Goal: Information Seeking & Learning: Learn about a topic

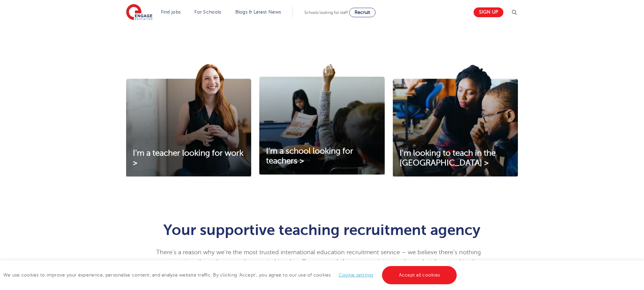
scroll to position [270, 0]
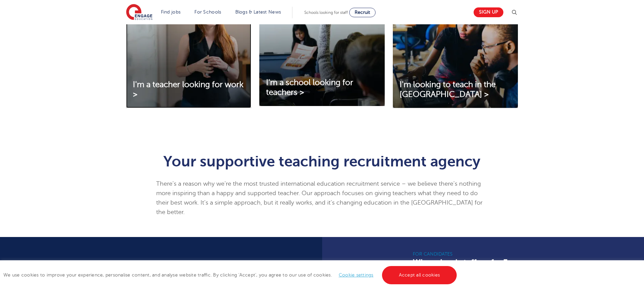
click at [193, 72] on img at bounding box center [188, 51] width 125 height 113
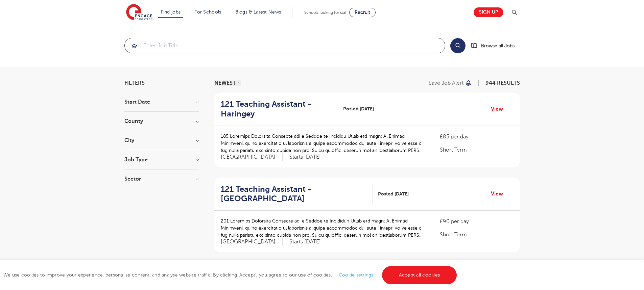
click at [181, 45] on input "search" at bounding box center [285, 45] width 320 height 15
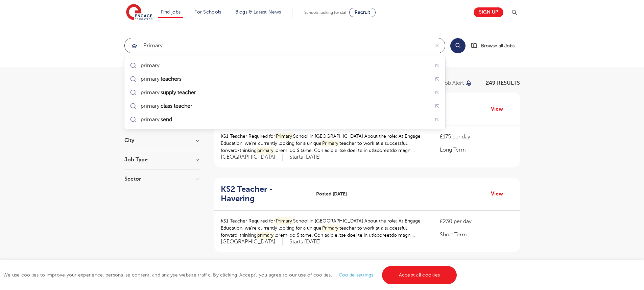
type input "primary"
click button "Submit" at bounding box center [0, 0] width 0 height 0
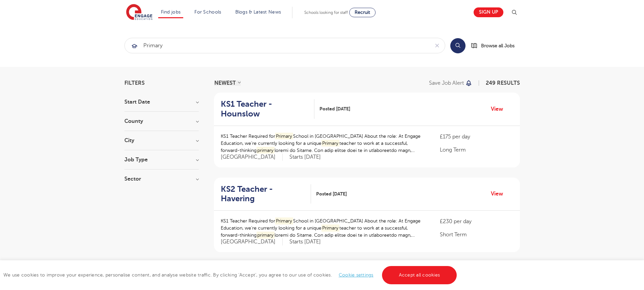
click at [154, 125] on div "County London 154 Hertfordshire 42 Leeds 21 Kirklees 17 East Sussex 6 Show more" at bounding box center [161, 125] width 74 height 13
click at [154, 120] on h3 "County" at bounding box center [161, 121] width 74 height 5
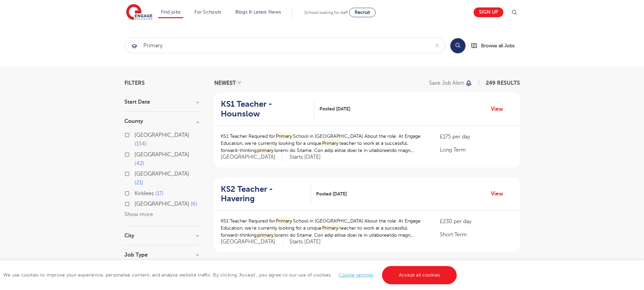
click at [140, 201] on span "[GEOGRAPHIC_DATA]" at bounding box center [161, 204] width 55 height 6
click at [139, 201] on input "East Sussex 6" at bounding box center [136, 203] width 4 height 4
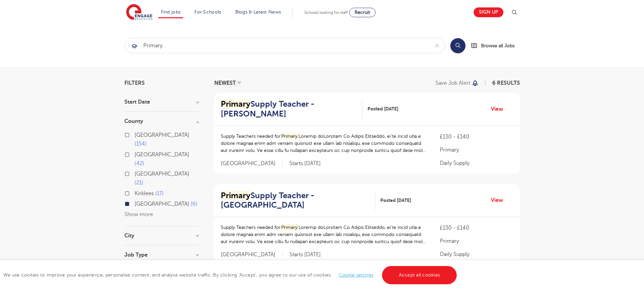
click at [140, 212] on button "Show more" at bounding box center [138, 215] width 29 height 6
click at [134, 200] on label "East Sussex 6" at bounding box center [165, 204] width 63 height 9
click at [134, 201] on input "East Sussex 6" at bounding box center [136, 203] width 4 height 4
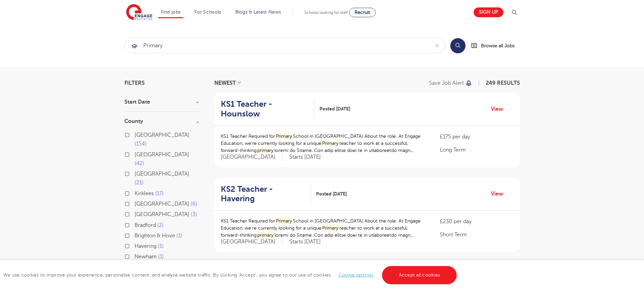
click at [134, 210] on label "West Sussex 3" at bounding box center [165, 214] width 63 height 9
click at [134, 212] on input "West Sussex 3" at bounding box center [136, 214] width 4 height 4
checkbox input "true"
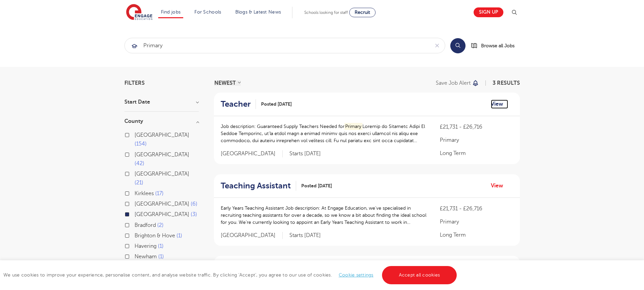
click at [495, 104] on link "View" at bounding box center [499, 104] width 17 height 9
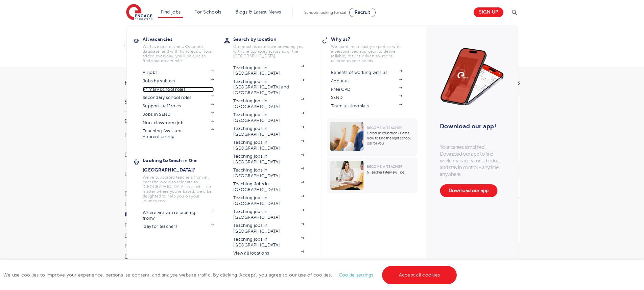
click at [179, 90] on link "Primary school roles" at bounding box center [178, 89] width 71 height 5
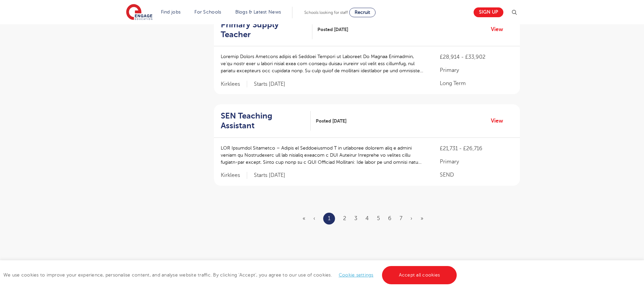
scroll to position [798, 0]
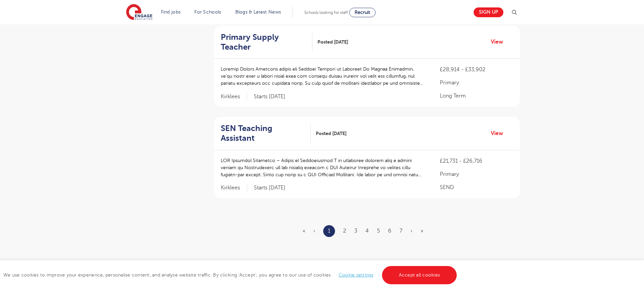
click at [342, 225] on ul "« ‹ 1 2 3 4 5 6 7 › »" at bounding box center [366, 231] width 129 height 12
click at [343, 228] on link "2" at bounding box center [344, 231] width 3 height 6
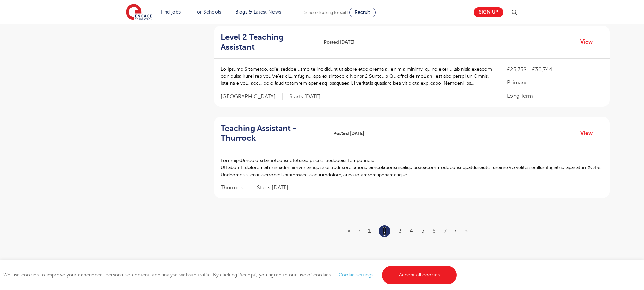
scroll to position [0, 0]
